Goal: Task Accomplishment & Management: Complete application form

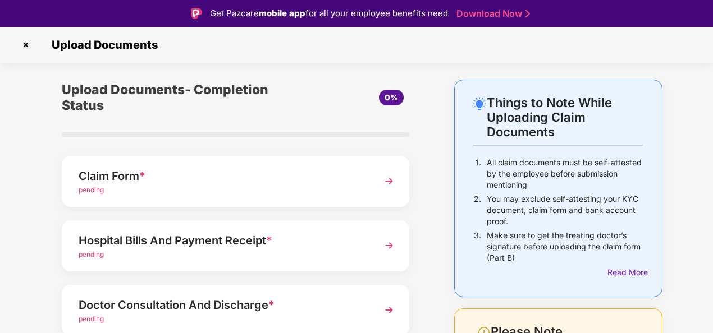
click at [498, 15] on link "Download Now" at bounding box center [491, 14] width 70 height 12
click at [388, 181] on img at bounding box center [389, 181] width 20 height 20
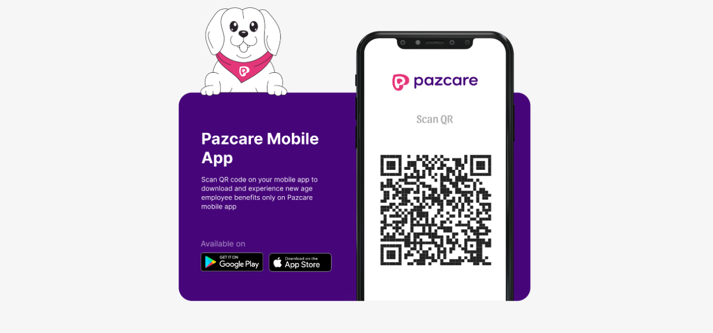
click at [246, 268] on img at bounding box center [356, 166] width 356 height 319
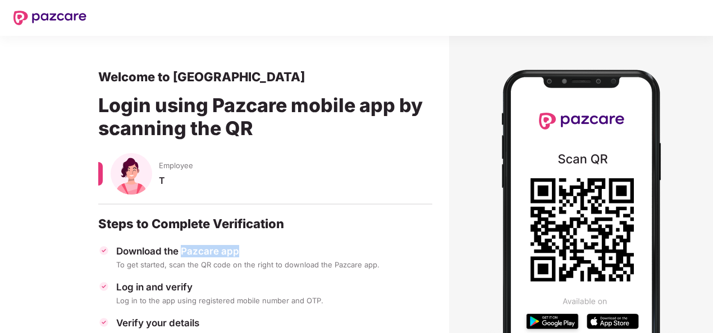
drag, startPoint x: 249, startPoint y: 252, endPoint x: 183, endPoint y: 253, distance: 66.2
click at [183, 253] on div "Download the Pazcare app" at bounding box center [274, 251] width 316 height 12
copy div "Pazcare app"
click at [1, 195] on section "Welcome to Pazcare Login using Pazcare mobile app by scanning the QR Employee T…" at bounding box center [224, 251] width 449 height 431
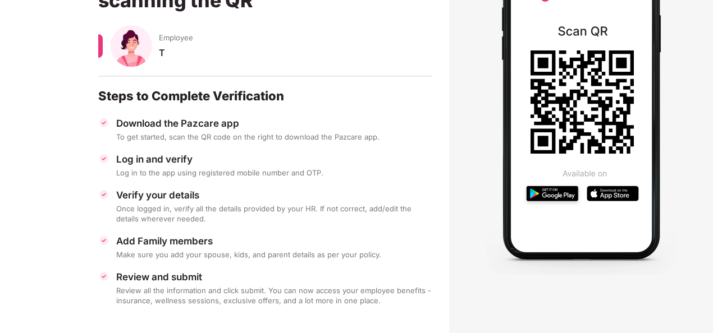
scroll to position [133, 0]
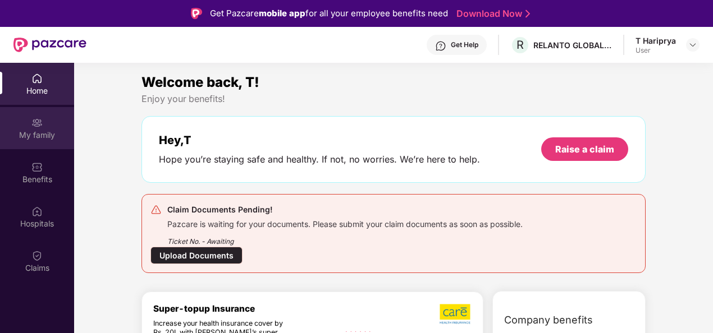
click at [32, 126] on img at bounding box center [36, 122] width 11 height 11
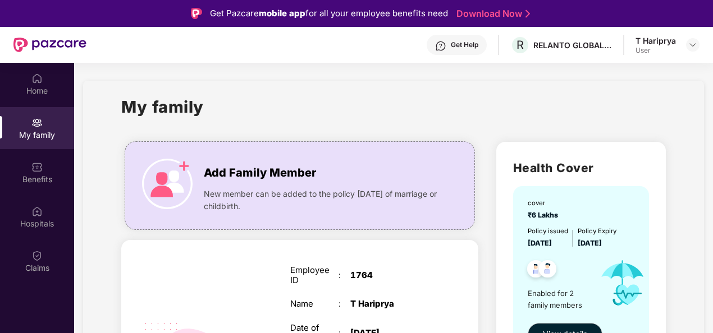
drag, startPoint x: 712, startPoint y: 62, endPoint x: 709, endPoint y: 113, distance: 51.7
click at [709, 113] on div "Get Pazcare mobile app for all your employee benefits need Download Now Get Hel…" at bounding box center [356, 198] width 713 height 396
drag, startPoint x: 709, startPoint y: 113, endPoint x: 661, endPoint y: 119, distance: 48.6
click at [661, 119] on div "My family" at bounding box center [393, 113] width 544 height 39
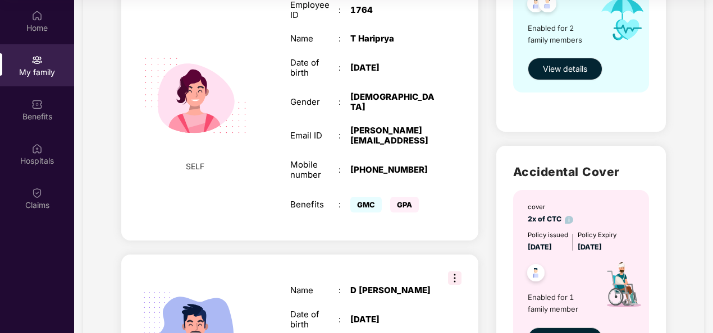
scroll to position [155, 0]
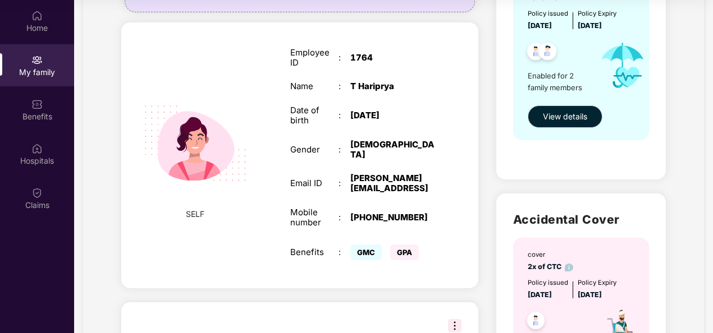
click at [107, 116] on div "My family Add Family Member New member can be added to the policy within 30 day…" at bounding box center [393, 184] width 621 height 642
click at [36, 204] on div "Claims" at bounding box center [37, 205] width 74 height 11
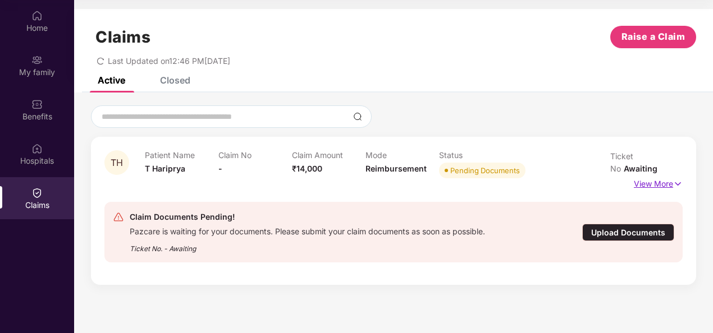
click at [660, 175] on p "View More" at bounding box center [658, 182] width 49 height 15
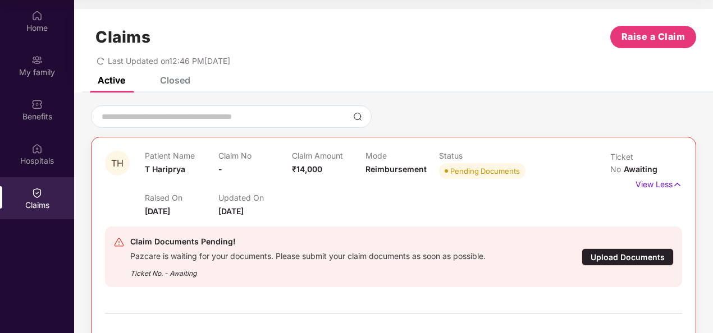
click at [711, 241] on div "TH Patient Name T Hariprya Claim No - Claim Amount ₹14,000 Mode Reimbursement S…" at bounding box center [393, 303] width 639 height 395
click at [695, 222] on div "TH Patient Name T Hariprya Claim No - Claim Amount ₹14,000 Mode Reimbursement S…" at bounding box center [393, 303] width 639 height 395
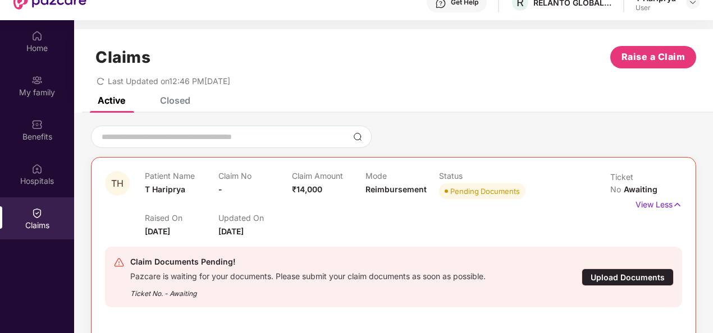
scroll to position [40, 0]
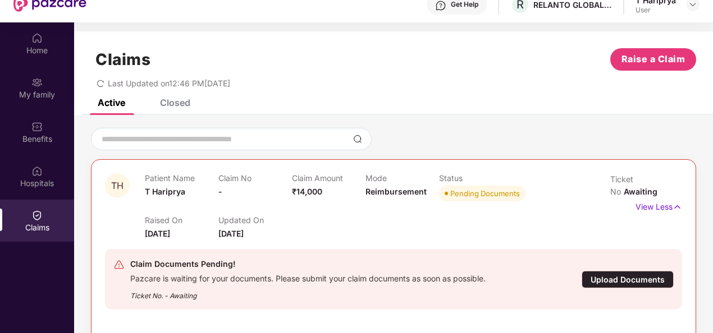
click at [615, 277] on div "Upload Documents" at bounding box center [627, 279] width 92 height 17
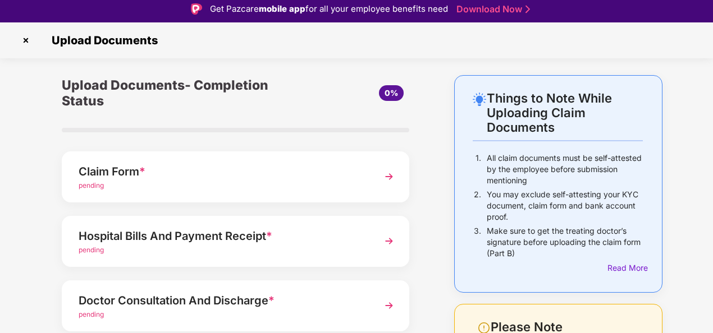
click at [692, 137] on div "Things to Note While Uploading Claim Documents 1. All claim documents must be s…" at bounding box center [356, 304] width 713 height 459
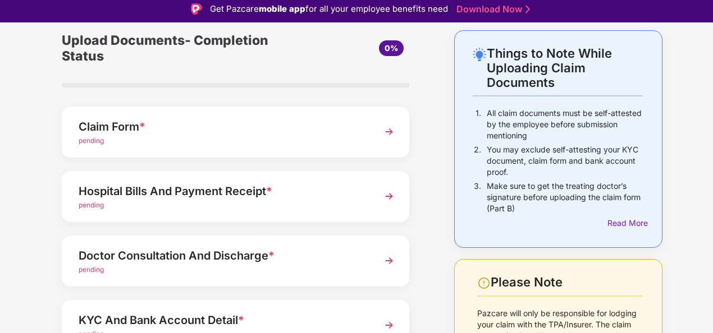
scroll to position [67, 0]
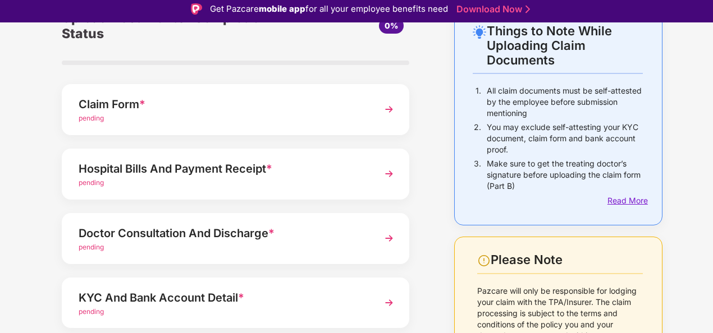
click at [634, 202] on div "Read More" at bounding box center [624, 201] width 35 height 12
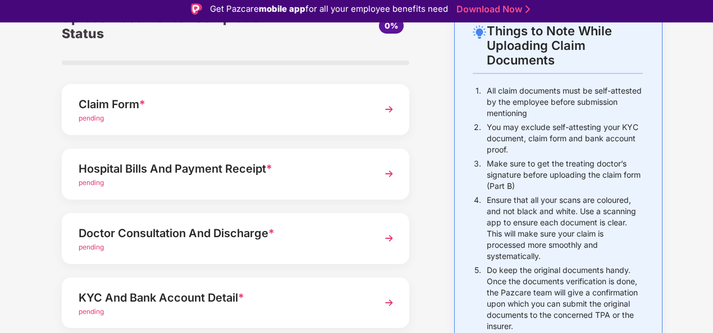
click at [687, 197] on div "Things to Note While Uploading Claim Documents 1. All claim documents must be s…" at bounding box center [356, 322] width 713 height 628
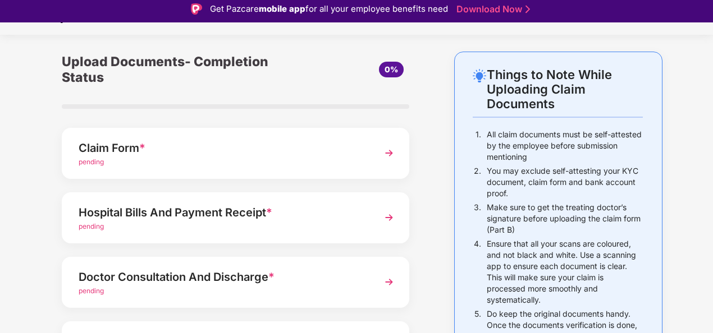
scroll to position [22, 0]
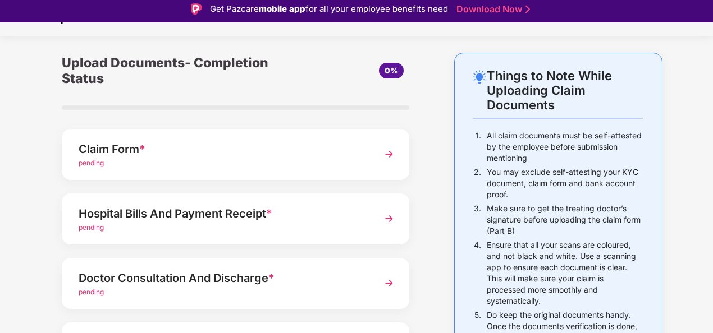
click at [388, 150] on img at bounding box center [389, 154] width 20 height 20
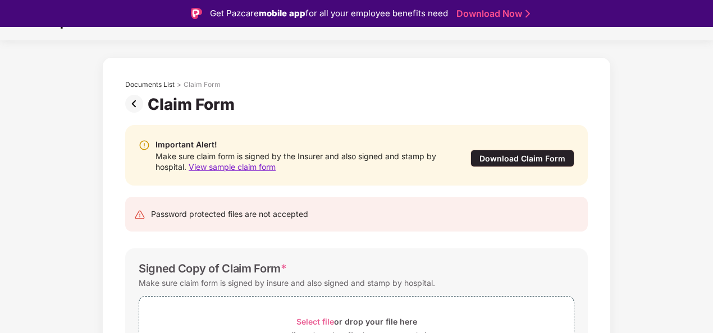
click at [667, 155] on div "Documents List > Claim Form Claim Form Important Alert! Make sure claim form is…" at bounding box center [356, 253] width 713 height 392
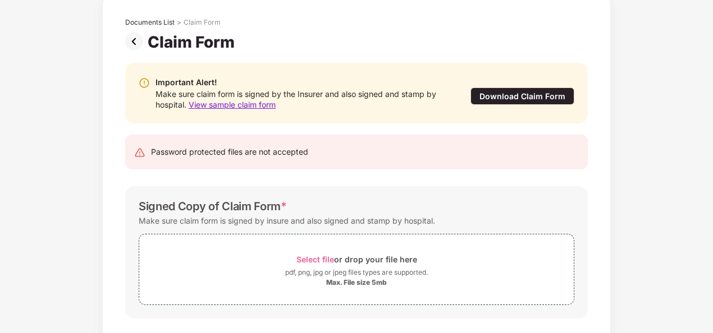
scroll to position [43, 0]
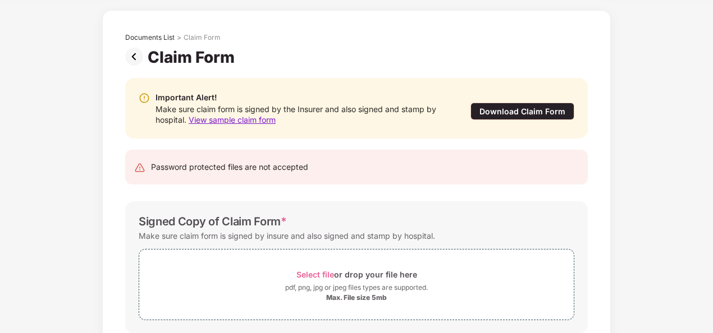
click at [533, 109] on div "Download Claim Form" at bounding box center [522, 111] width 104 height 17
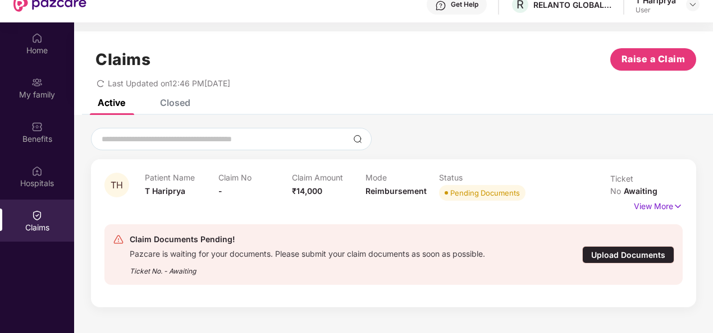
click at [639, 246] on div "Upload Documents" at bounding box center [628, 254] width 92 height 17
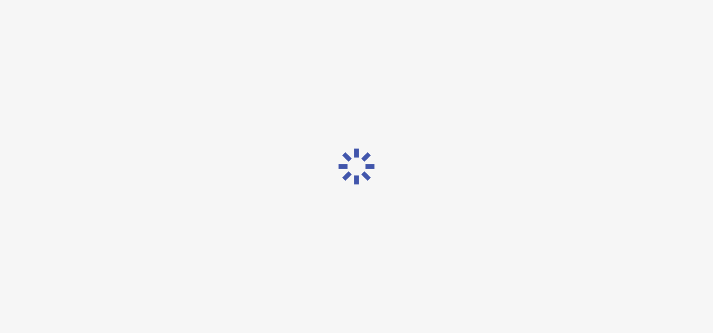
scroll to position [4, 0]
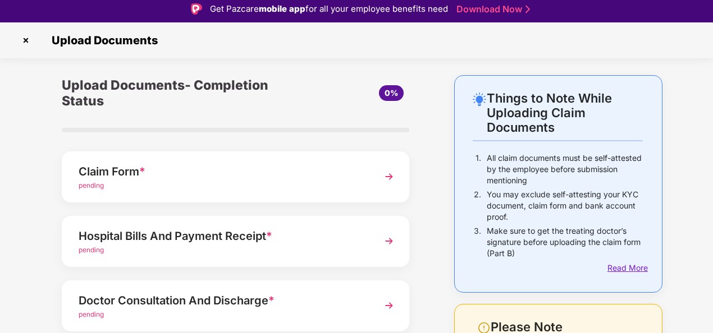
click at [629, 272] on div "Read More" at bounding box center [624, 268] width 35 height 12
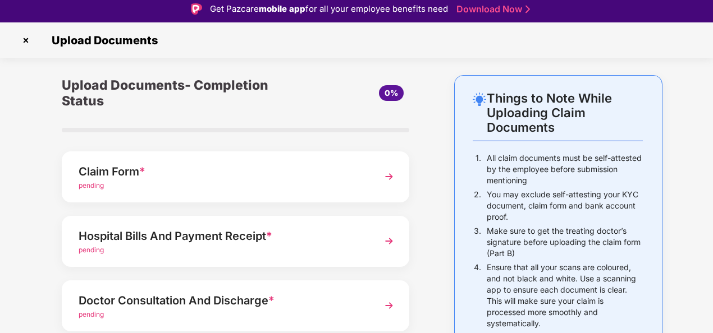
scroll to position [27, 0]
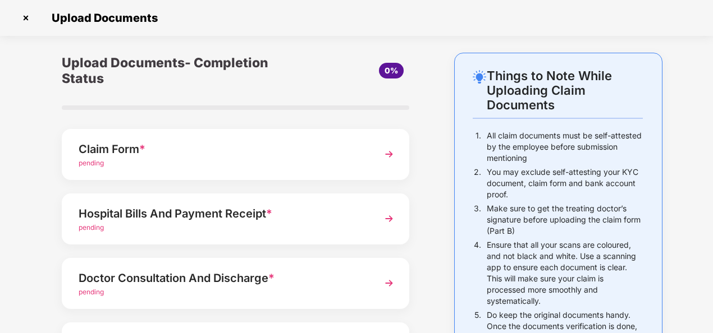
click at [378, 217] on div "Hospital Bills And Payment Receipt * pending" at bounding box center [235, 219] width 347 height 51
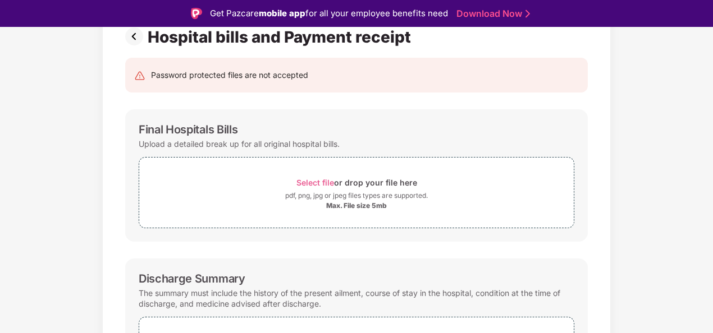
scroll to position [112, 0]
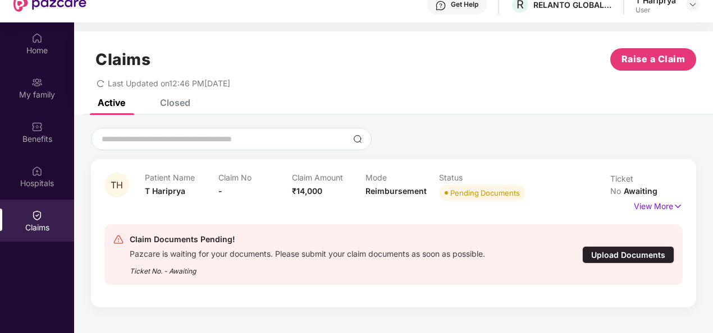
click at [624, 246] on div "Upload Documents" at bounding box center [628, 254] width 92 height 17
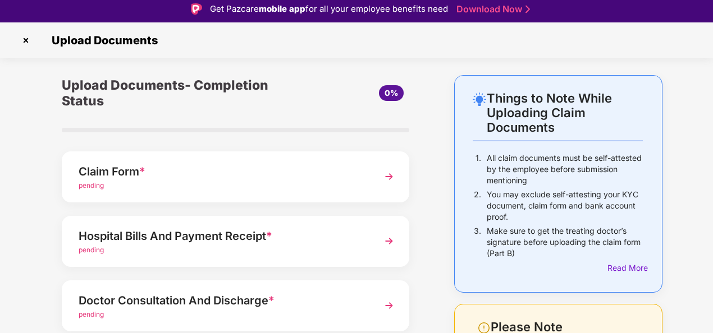
click at [689, 198] on div "Things to Note While Uploading Claim Documents 1. All claim documents must be s…" at bounding box center [356, 304] width 713 height 459
click at [423, 121] on div "Upload Documents- Completion Status 0% Claim Form * pending Hospital Bills And …" at bounding box center [236, 304] width 404 height 459
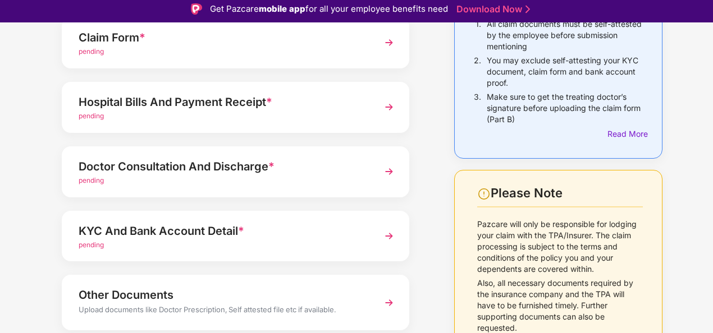
scroll to position [135, 0]
click at [374, 175] on div "Doctor Consultation And Discharge * pending" at bounding box center [235, 171] width 347 height 51
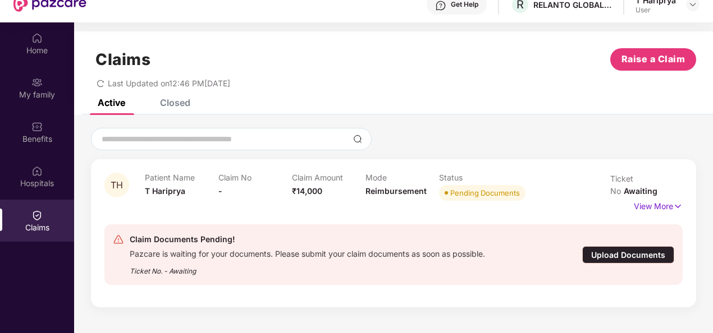
click at [302, 191] on span "₹14,000" at bounding box center [307, 191] width 30 height 10
click at [646, 198] on p "View More" at bounding box center [658, 205] width 49 height 15
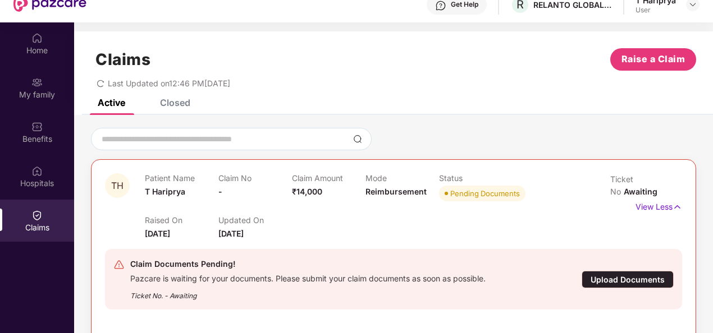
click at [701, 231] on div "TH Patient Name T Hariprya Claim No - Claim Amount ₹14,000 Mode Reimbursement S…" at bounding box center [393, 325] width 639 height 395
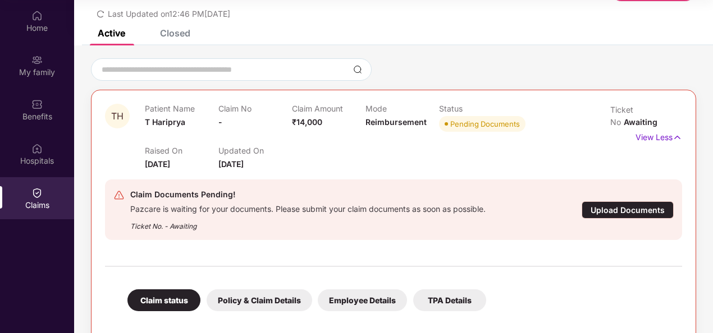
scroll to position [21, 0]
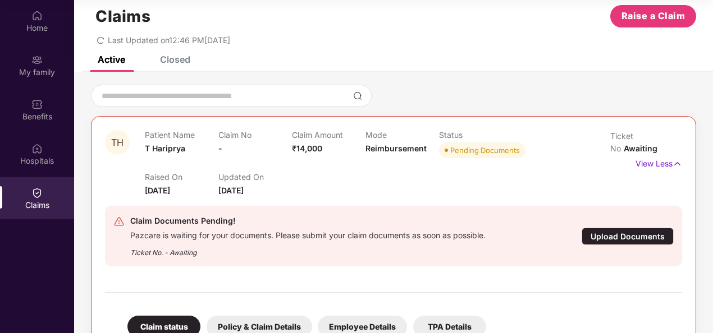
click at [642, 234] on div "Upload Documents" at bounding box center [627, 236] width 92 height 17
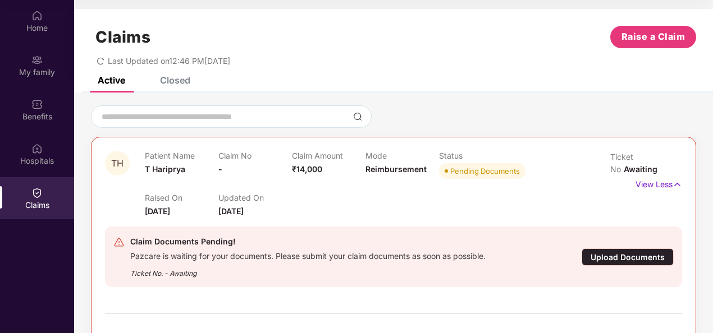
scroll to position [27, 0]
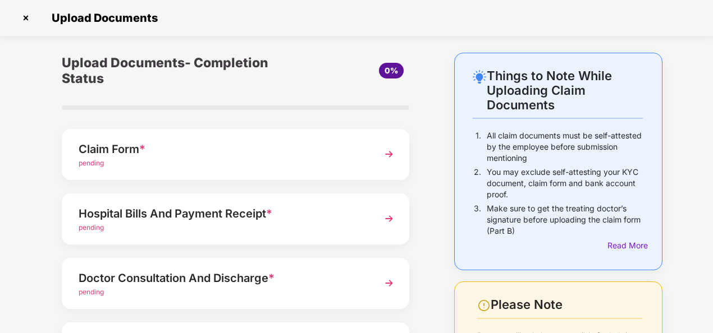
click at [433, 205] on div "Upload Documents- Completion Status 0% Claim Form * pending Hospital Bills And …" at bounding box center [236, 282] width 404 height 459
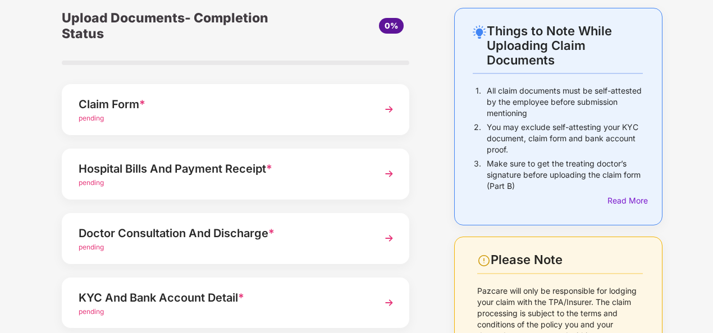
scroll to position [22, 0]
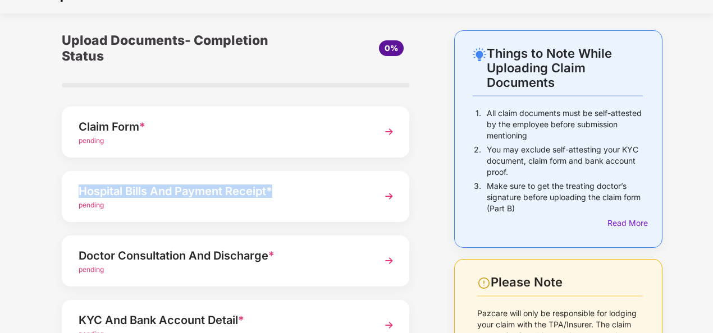
drag, startPoint x: 290, startPoint y: 193, endPoint x: 73, endPoint y: 178, distance: 217.7
click at [73, 178] on div "Hospital Bills And Payment Receipt * pending" at bounding box center [235, 196] width 347 height 51
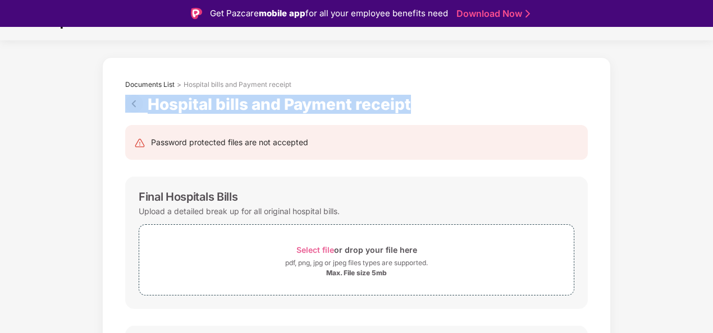
drag, startPoint x: 432, startPoint y: 102, endPoint x: 145, endPoint y: 106, distance: 286.8
click at [145, 106] on div "Hospital bills and Payment receipt" at bounding box center [356, 104] width 462 height 19
copy div "Hospital bills and Payment receipt"
click at [138, 100] on img at bounding box center [136, 104] width 22 height 18
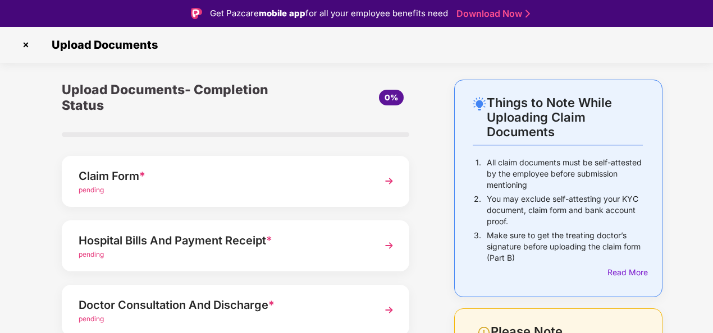
click at [268, 255] on div "pending" at bounding box center [222, 255] width 287 height 11
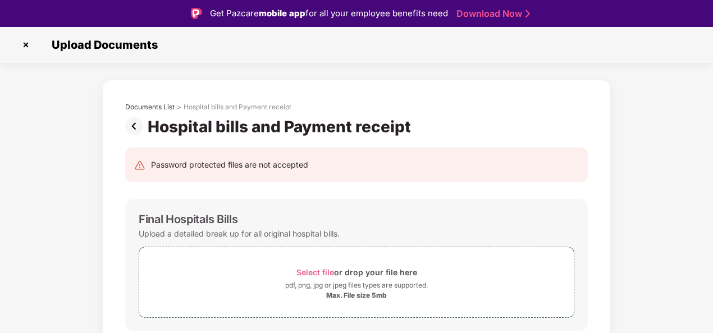
click at [135, 128] on img at bounding box center [136, 126] width 22 height 18
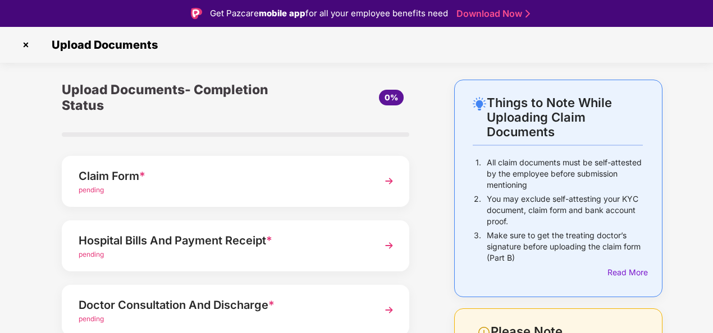
click at [238, 308] on div "Doctor Consultation And Discharge *" at bounding box center [222, 305] width 287 height 18
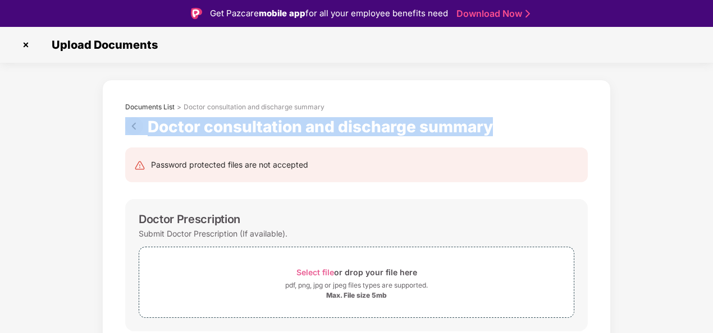
drag, startPoint x: 496, startPoint y: 129, endPoint x: 144, endPoint y: 129, distance: 352.5
click at [144, 129] on div "Doctor consultation and discharge summary" at bounding box center [311, 126] width 372 height 19
drag, startPoint x: 144, startPoint y: 129, endPoint x: 175, endPoint y: 127, distance: 31.5
copy div "Doctor consultation and discharge summary"
click at [135, 131] on img at bounding box center [136, 126] width 22 height 18
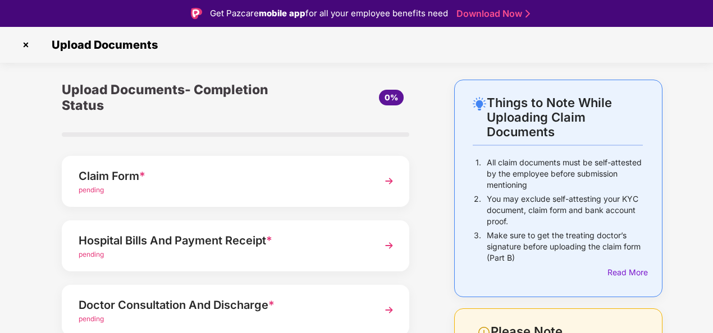
click at [309, 242] on div "Hospital Bills And Payment Receipt *" at bounding box center [222, 241] width 287 height 18
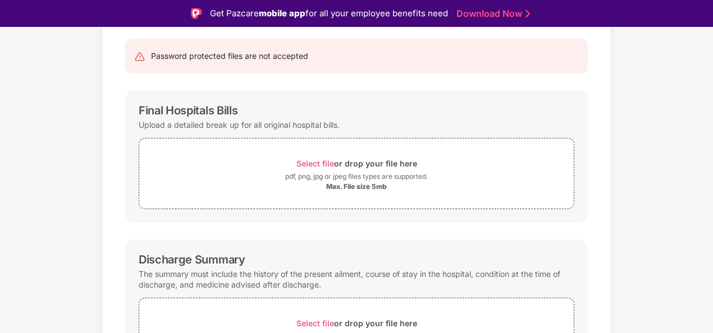
scroll to position [157, 0]
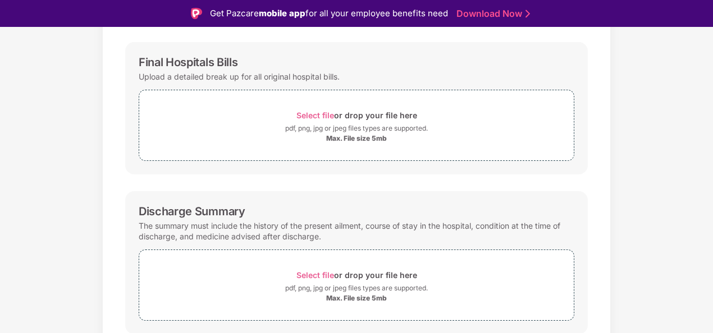
click at [654, 176] on div "Documents List > Hospital bills and Payment receipt Hospital bills and Payment …" at bounding box center [356, 237] width 713 height 629
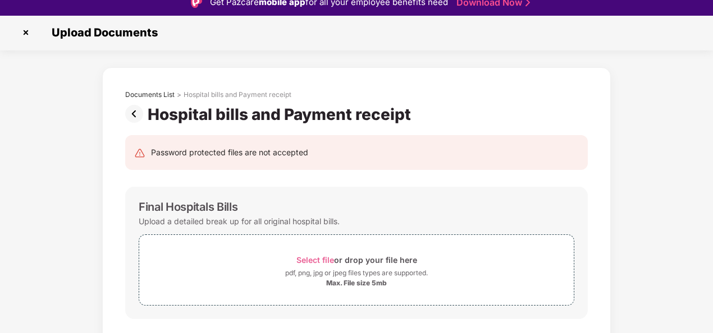
scroll to position [0, 0]
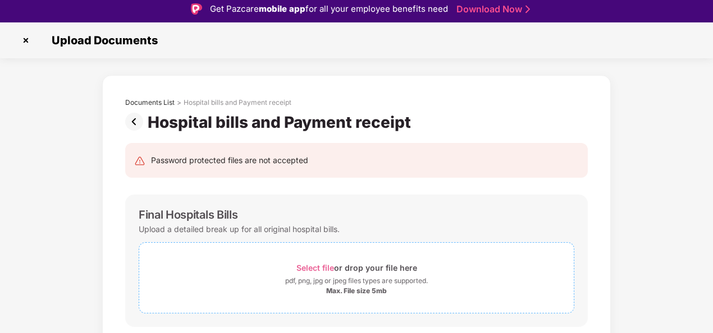
click at [328, 269] on span "Select file" at bounding box center [315, 268] width 38 height 10
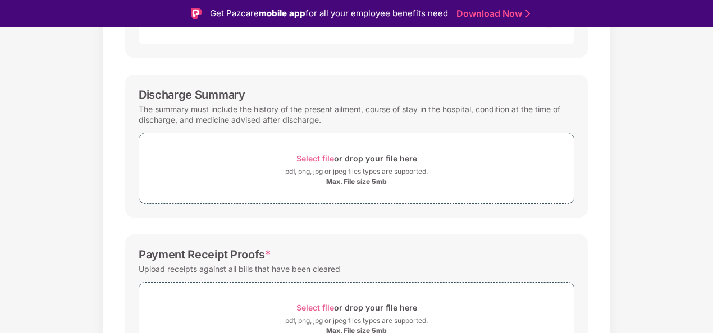
scroll to position [337, 0]
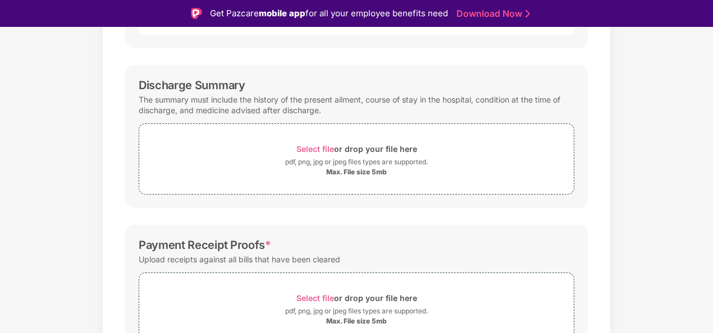
click at [662, 84] on div "Documents List > Hospital bills and Payment receipt Hospital bills and Payment …" at bounding box center [356, 84] width 713 height 683
click at [311, 146] on span "Select file" at bounding box center [315, 149] width 38 height 10
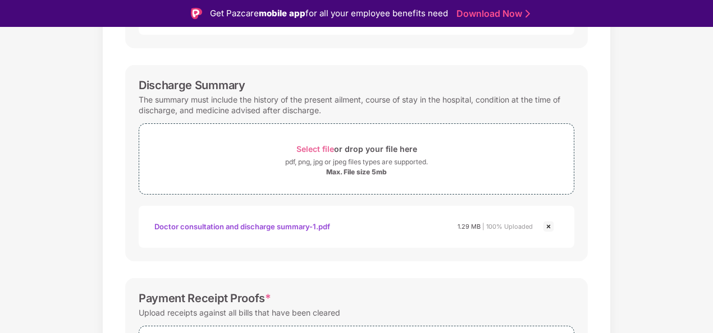
click at [651, 204] on div "Documents List > Hospital bills and Payment receipt Hospital bills and Payment …" at bounding box center [356, 111] width 713 height 736
click at [645, 186] on div "Documents List > Hospital bills and Payment receipt Hospital bills and Payment …" at bounding box center [356, 111] width 713 height 736
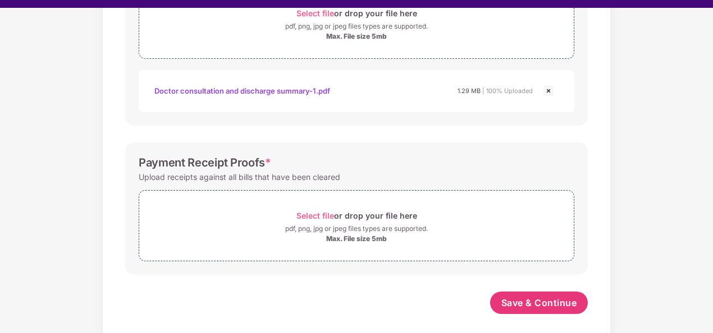
scroll to position [27, 0]
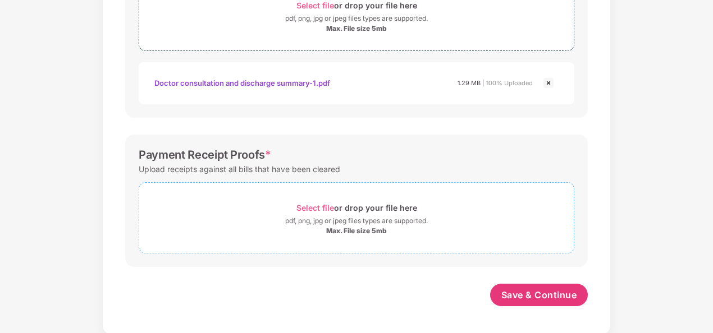
click at [305, 208] on span "Select file" at bounding box center [315, 208] width 38 height 10
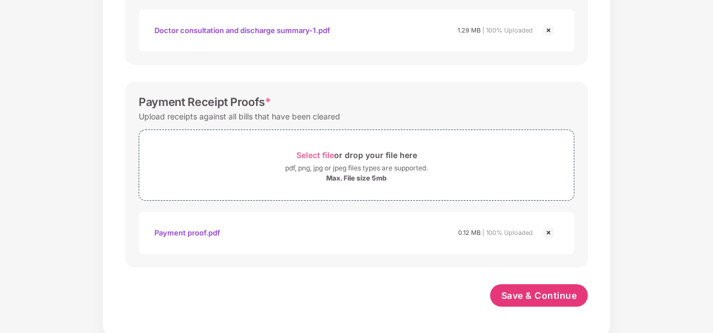
scroll to position [507, 0]
click at [552, 291] on span "Save & Continue" at bounding box center [539, 295] width 76 height 12
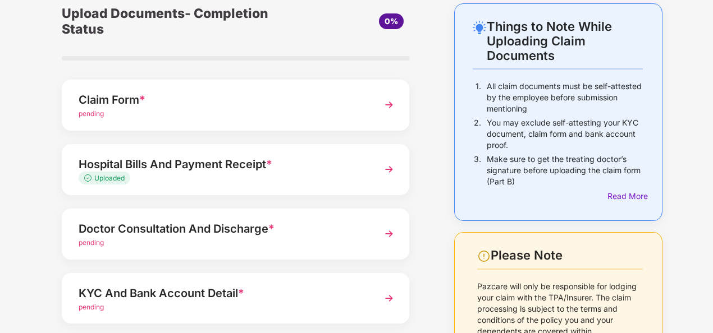
scroll to position [67, 0]
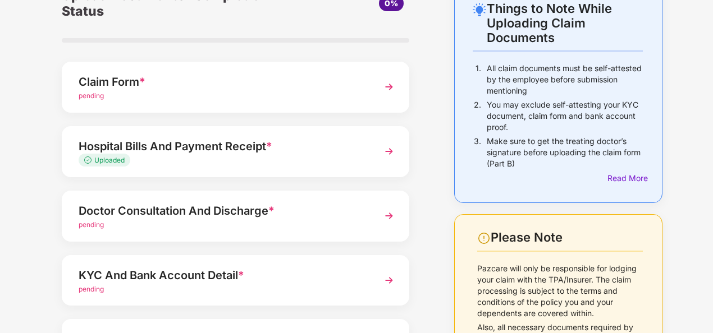
click at [375, 221] on div "Doctor Consultation And Discharge * pending" at bounding box center [235, 216] width 347 height 51
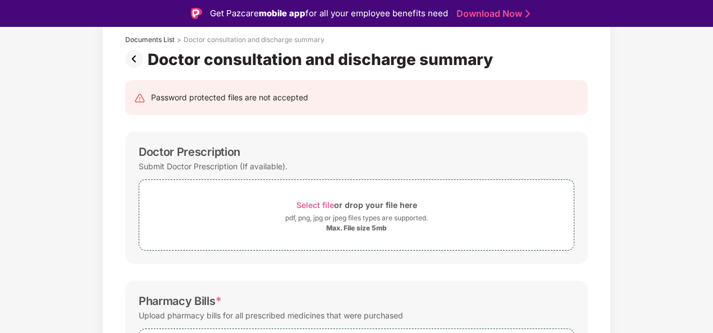
click at [674, 208] on div "Documents List > Doctor consultation and discharge summary Doctor consultation …" at bounding box center [356, 326] width 713 height 629
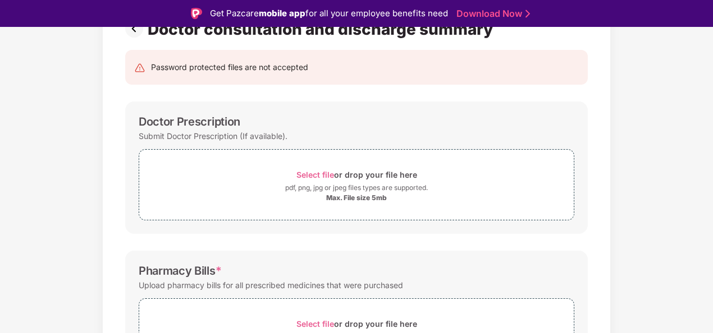
scroll to position [77, 0]
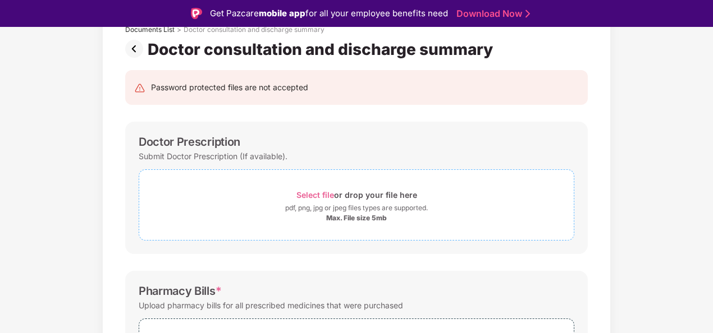
click at [312, 194] on span "Select file" at bounding box center [315, 195] width 38 height 10
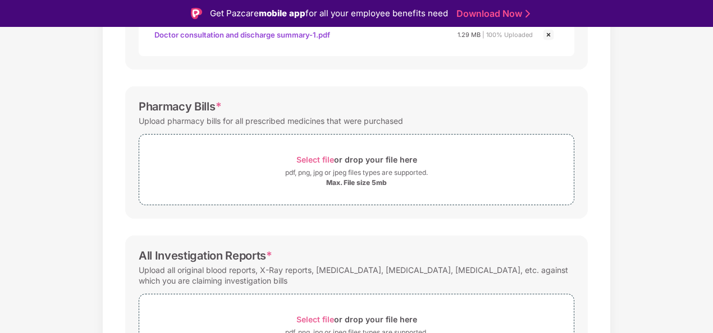
scroll to position [347, 0]
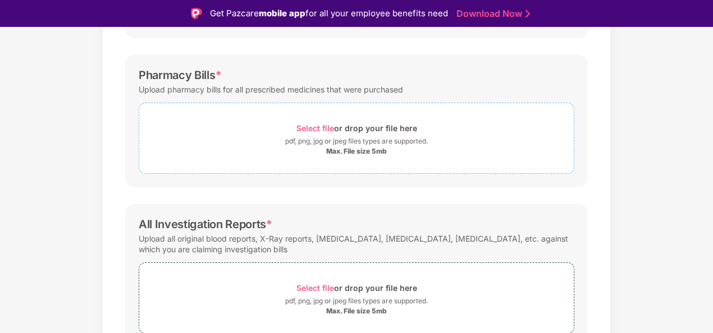
click at [312, 129] on span "Select file" at bounding box center [315, 128] width 38 height 10
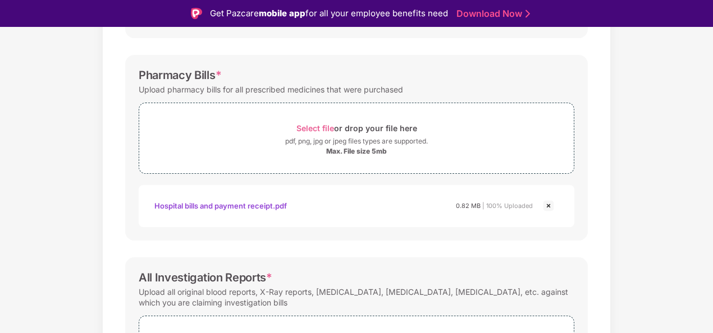
click at [643, 209] on div "Documents List > Doctor consultation and discharge summary Doctor consultation …" at bounding box center [356, 101] width 713 height 736
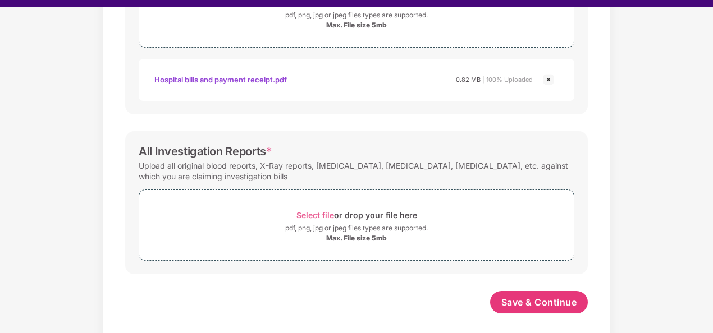
scroll to position [27, 0]
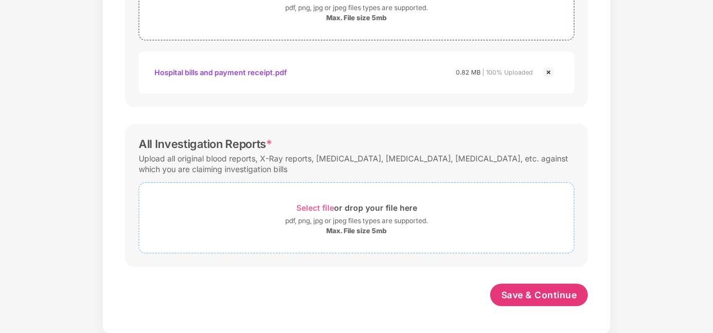
click at [313, 205] on span "Select file" at bounding box center [315, 208] width 38 height 10
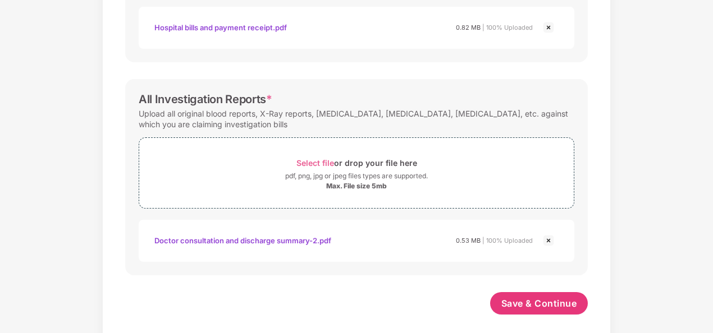
scroll to position [507, 0]
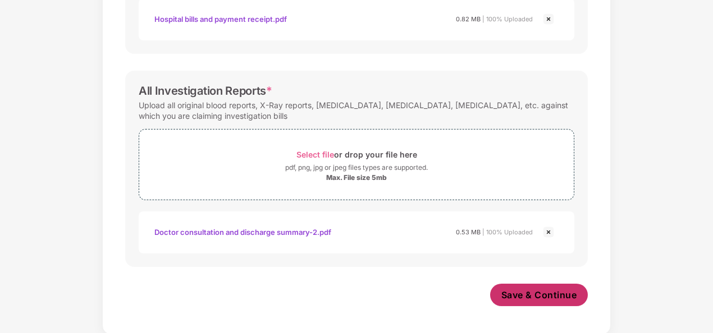
click at [567, 291] on span "Save & Continue" at bounding box center [539, 295] width 76 height 12
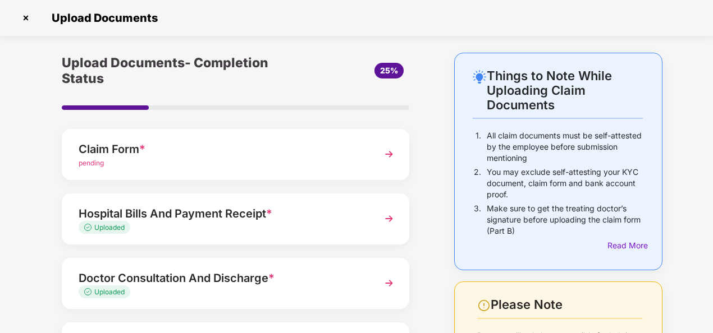
click at [436, 233] on div "Upload Documents- Completion Status 25% Claim Form * pending Hospital Bills And…" at bounding box center [236, 282] width 404 height 459
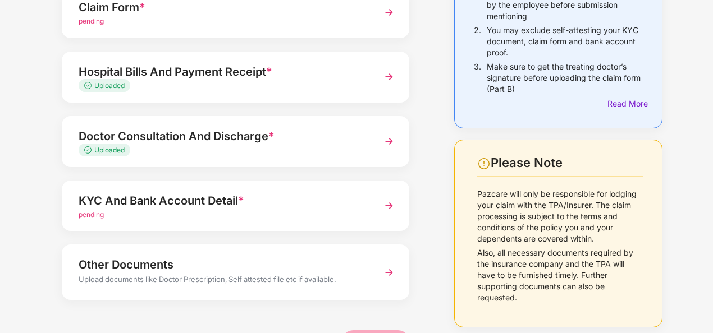
scroll to position [178, 0]
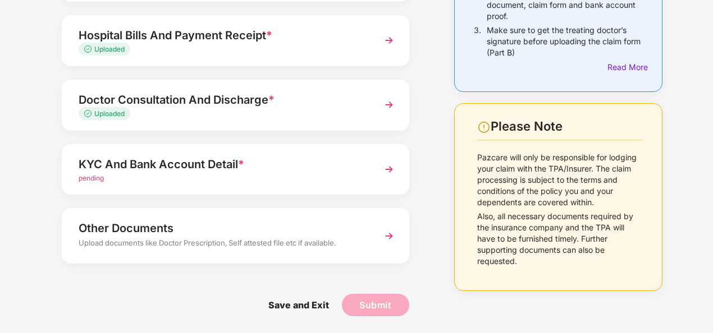
click at [239, 163] on span "*" at bounding box center [241, 164] width 6 height 13
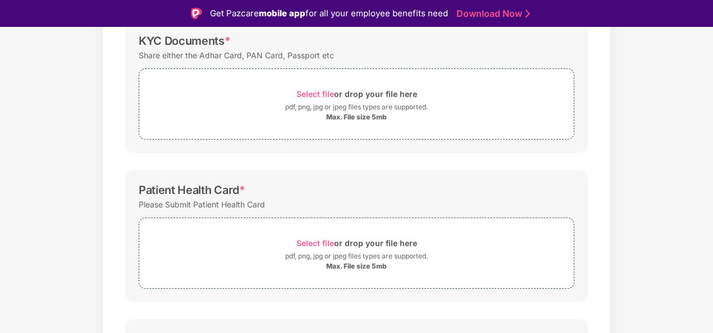
click at [689, 170] on div "Documents List > KYC and Bank Account Detail KYC and Bank Account Detail Passwo…" at bounding box center [356, 210] width 713 height 619
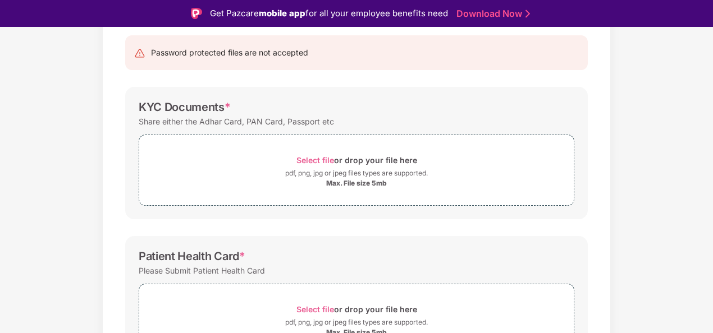
scroll to position [135, 0]
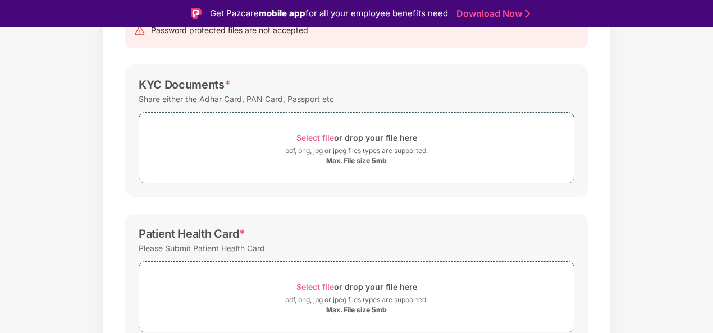
click at [643, 204] on div "Documents List > KYC and Bank Account Detail KYC and Bank Account Detail Passwo…" at bounding box center [356, 254] width 713 height 619
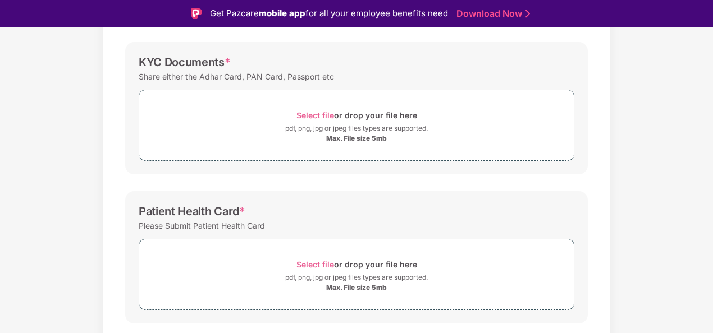
scroll to position [180, 0]
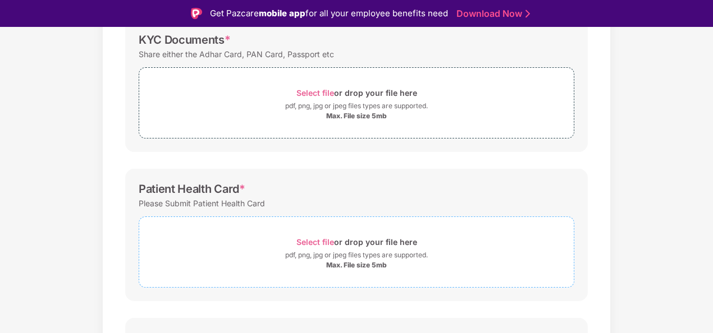
click at [316, 240] on span "Select file" at bounding box center [315, 242] width 38 height 10
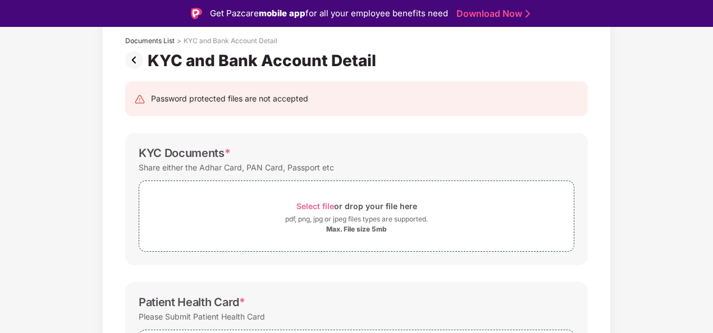
scroll to position [67, 0]
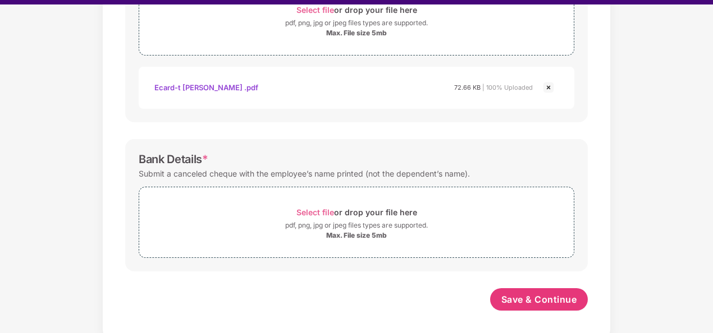
scroll to position [27, 0]
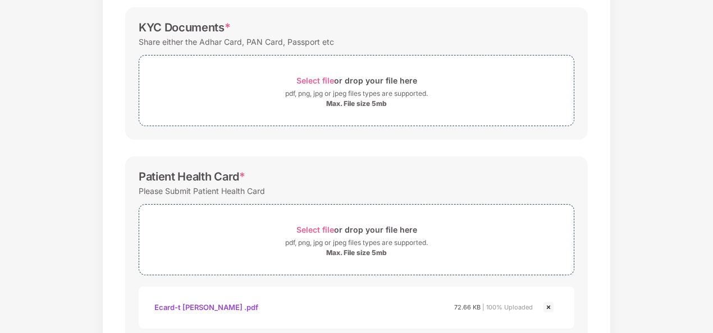
scroll to position [120, 0]
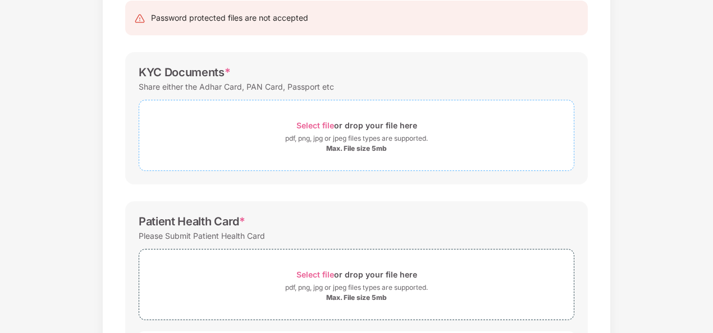
click at [318, 121] on span "Select file" at bounding box center [315, 126] width 38 height 10
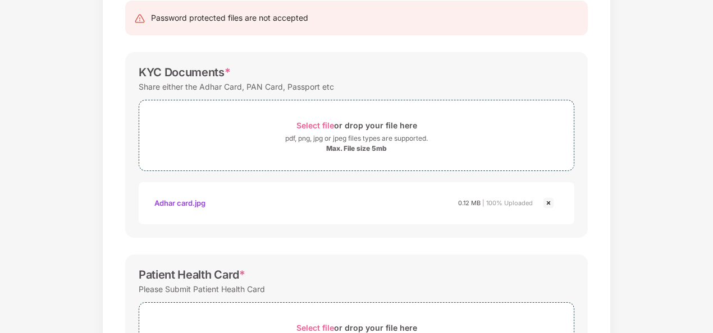
click at [667, 203] on div "Documents List > KYC and Bank Account Detail KYC and Bank Account Detail Passwo…" at bounding box center [356, 295] width 713 height 725
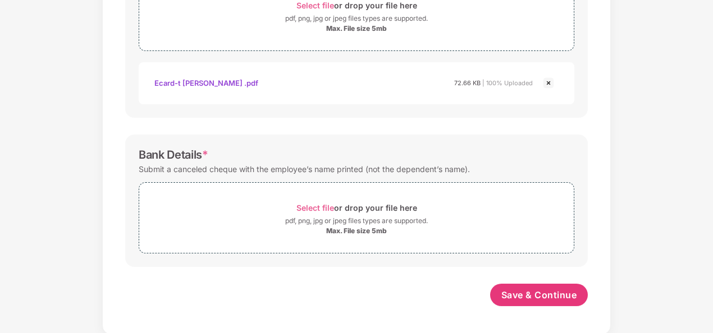
scroll to position [0, 0]
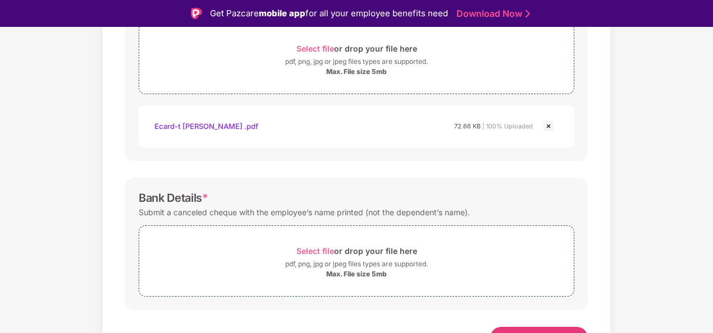
scroll to position [27, 0]
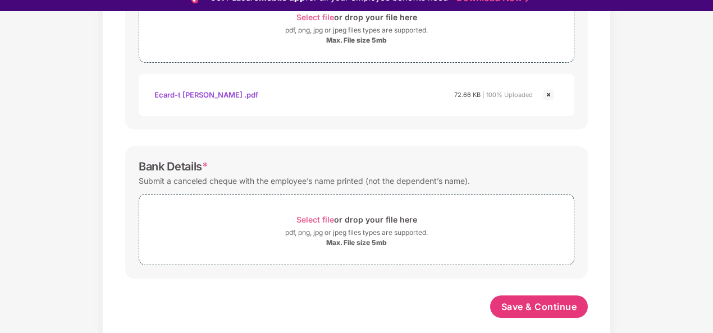
scroll to position [443, 0]
